Goal: Task Accomplishment & Management: Complete application form

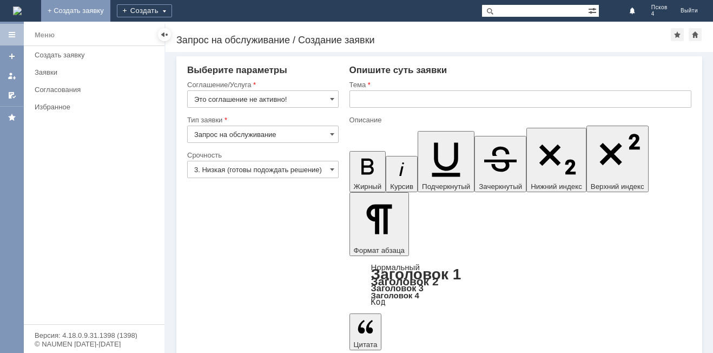
drag, startPoint x: 149, startPoint y: 10, endPoint x: 154, endPoint y: 11, distance: 5.5
click at [110, 9] on link "+ Создать заявку" at bounding box center [75, 11] width 69 height 22
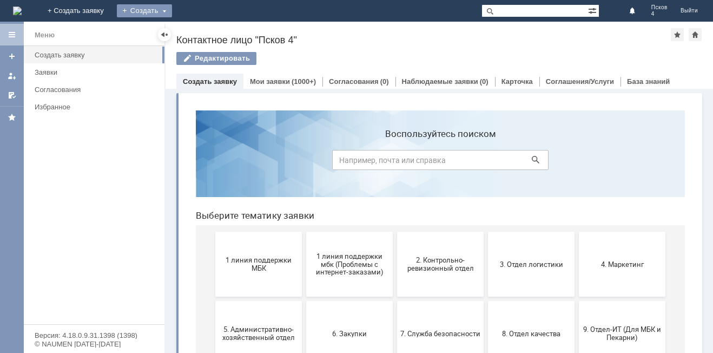
click at [172, 9] on div "Создать" at bounding box center [144, 10] width 55 height 13
click at [201, 27] on link "Заявка" at bounding box center [160, 32] width 82 height 13
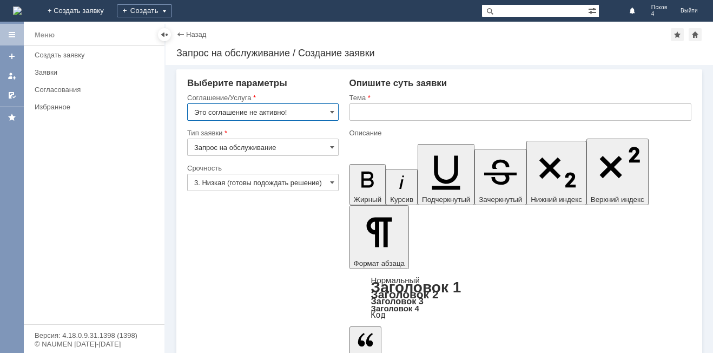
click at [329, 112] on input "Это соглашение не активно!" at bounding box center [263, 111] width 152 height 17
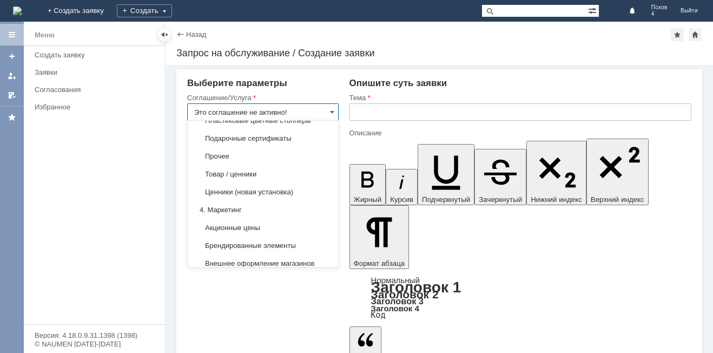
scroll to position [633, 0]
click at [218, 158] on div "Прочее" at bounding box center [263, 156] width 150 height 17
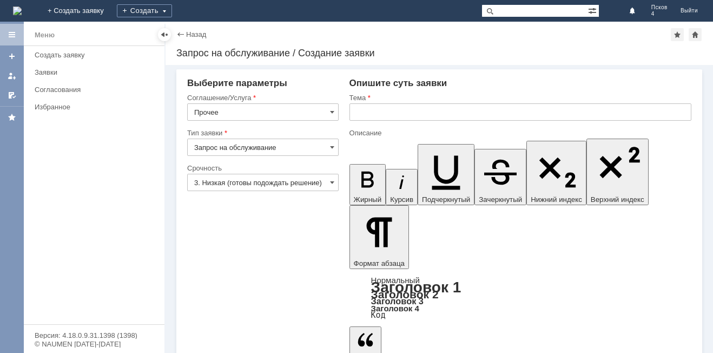
type input "Прочее"
click at [327, 184] on input "3. Низкая (готовы подождать решение)" at bounding box center [263, 182] width 152 height 17
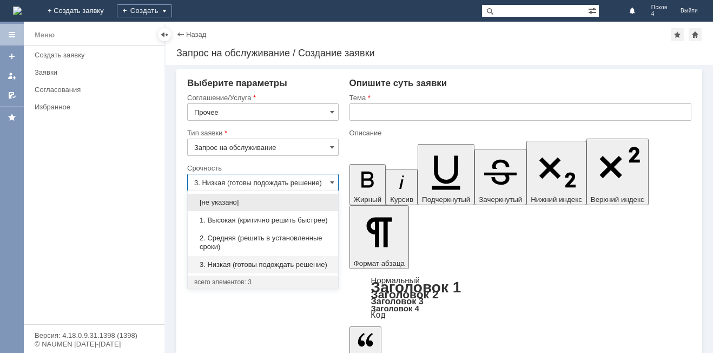
click at [307, 219] on span "1. Высокая (критично решить быстрее)" at bounding box center [262, 220] width 137 height 9
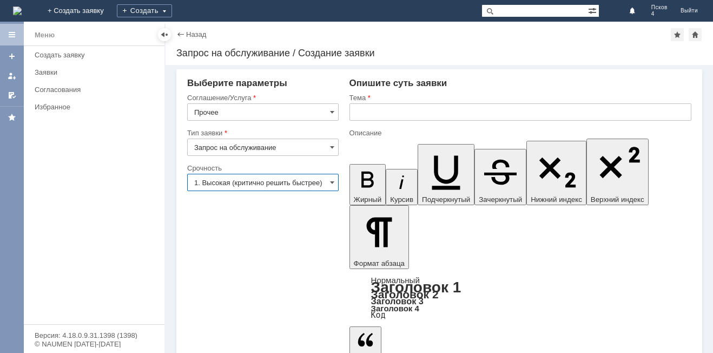
type input "1. Высокая (критично решить быстрее)"
click at [332, 143] on span at bounding box center [332, 147] width 4 height 9
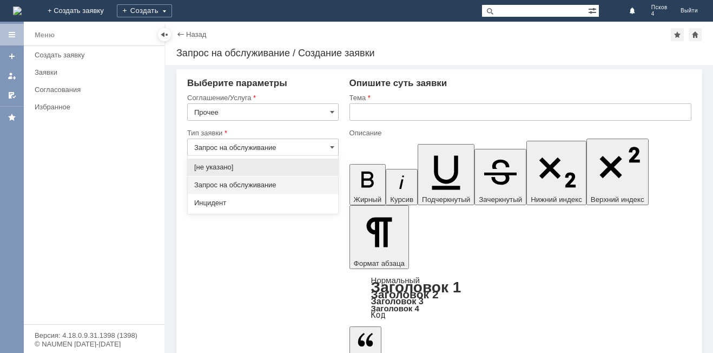
drag, startPoint x: 307, startPoint y: 201, endPoint x: 316, endPoint y: 182, distance: 21.3
click at [307, 201] on span "Инцидент" at bounding box center [262, 203] width 137 height 9
type input "Инцидент"
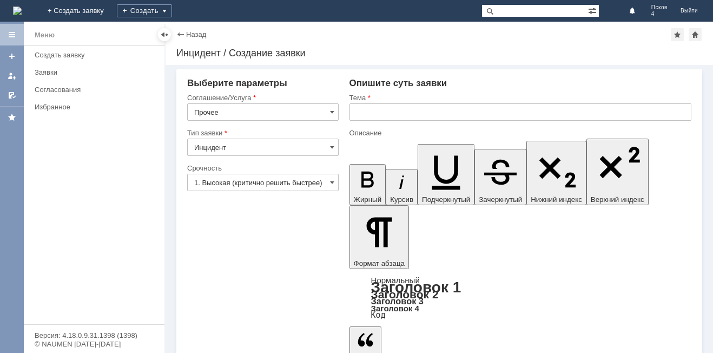
scroll to position [0, 0]
drag, startPoint x: 366, startPoint y: 112, endPoint x: 365, endPoint y: 107, distance: 5.7
click at [366, 112] on input "text" at bounding box center [521, 111] width 342 height 17
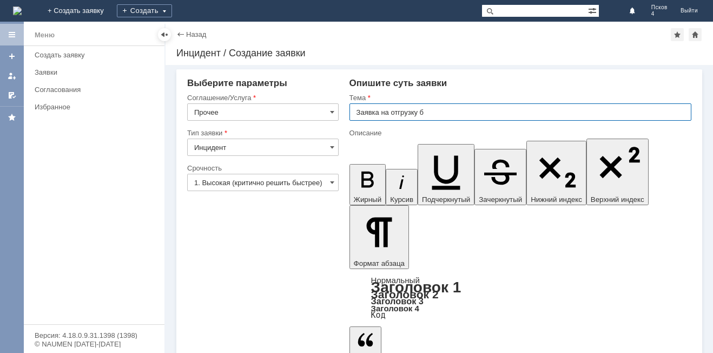
type input "Заявка на отгрузку б"
click at [331, 107] on input "Прочее" at bounding box center [263, 111] width 152 height 17
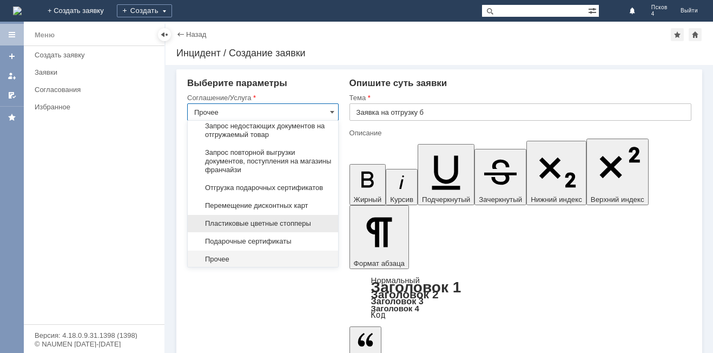
scroll to position [584, 0]
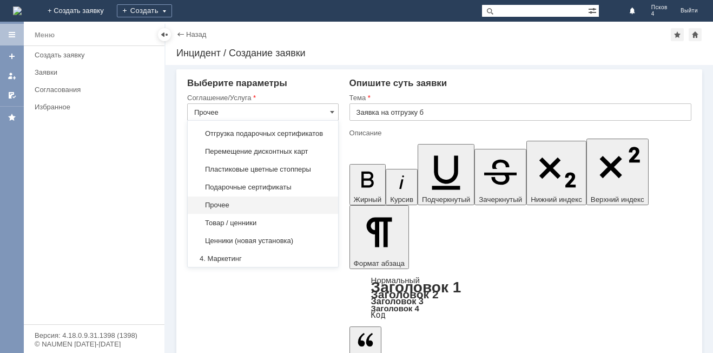
click at [260, 209] on span "Прочее" at bounding box center [262, 205] width 137 height 9
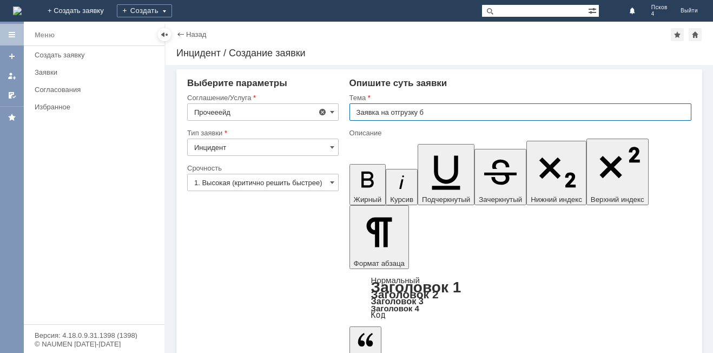
click at [428, 112] on input "Заявка на отгрузку б" at bounding box center [521, 111] width 342 height 17
type input "Прочее"
click at [473, 45] on div "Назад | Инцидент / Создание заявки Инцидент / Создание заявки" at bounding box center [440, 43] width 548 height 43
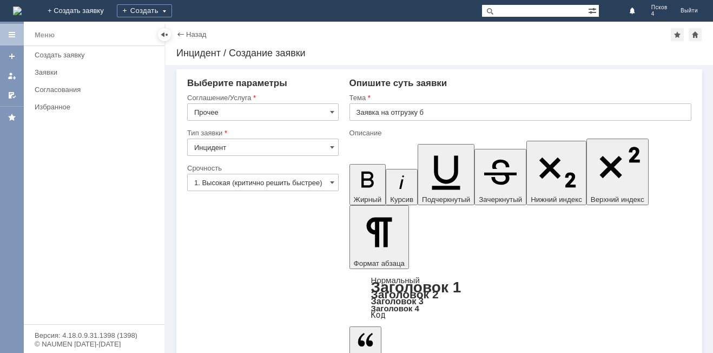
click at [427, 112] on input "Заявка на отгрузку б" at bounding box center [521, 111] width 342 height 17
click at [441, 54] on div "Инцидент / Создание заявки" at bounding box center [439, 53] width 526 height 11
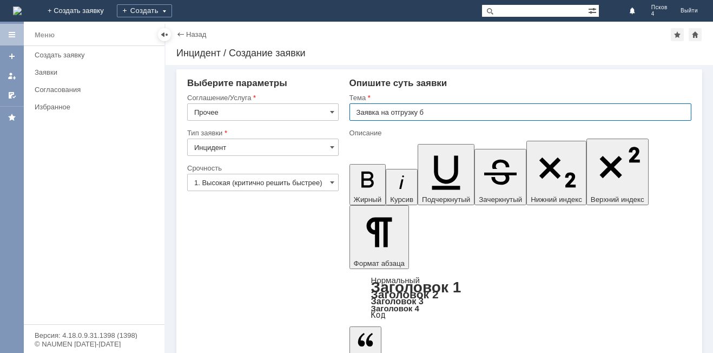
click at [433, 114] on input "Заявка на отгрузку б" at bounding box center [521, 111] width 342 height 17
type input "заявка на отгрузку бейджиков"
